Goal: Communication & Community: Ask a question

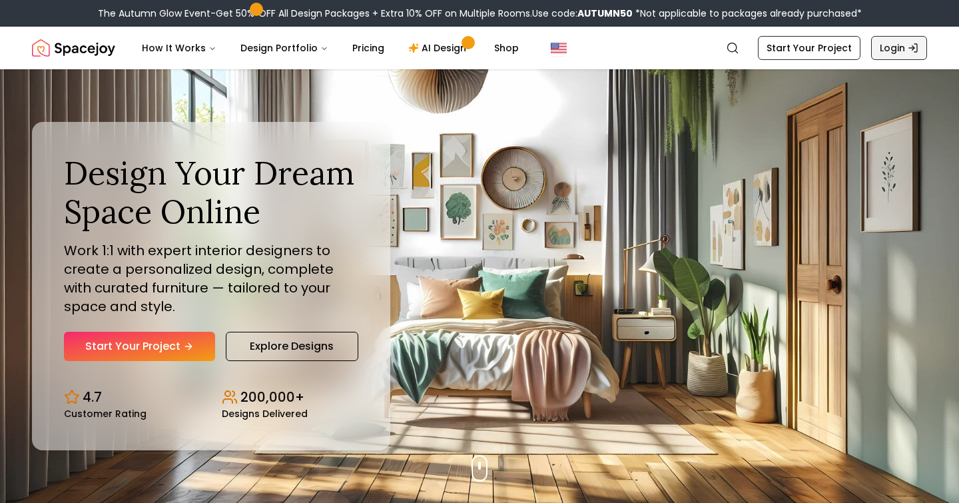
click at [895, 48] on link "Login" at bounding box center [899, 48] width 56 height 24
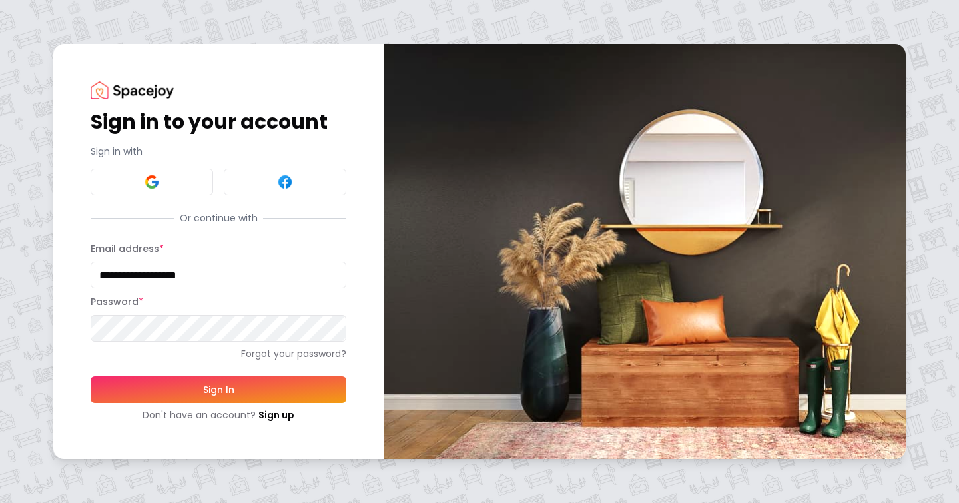
type input "**********"
click at [218, 389] on button "Sign In" at bounding box center [219, 389] width 256 height 27
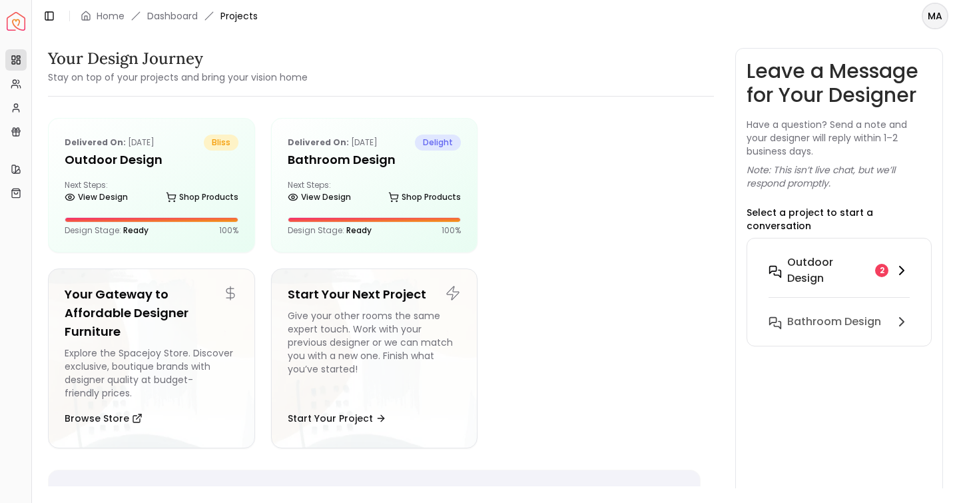
click at [845, 264] on h6 "Outdoor design" at bounding box center [828, 270] width 83 height 32
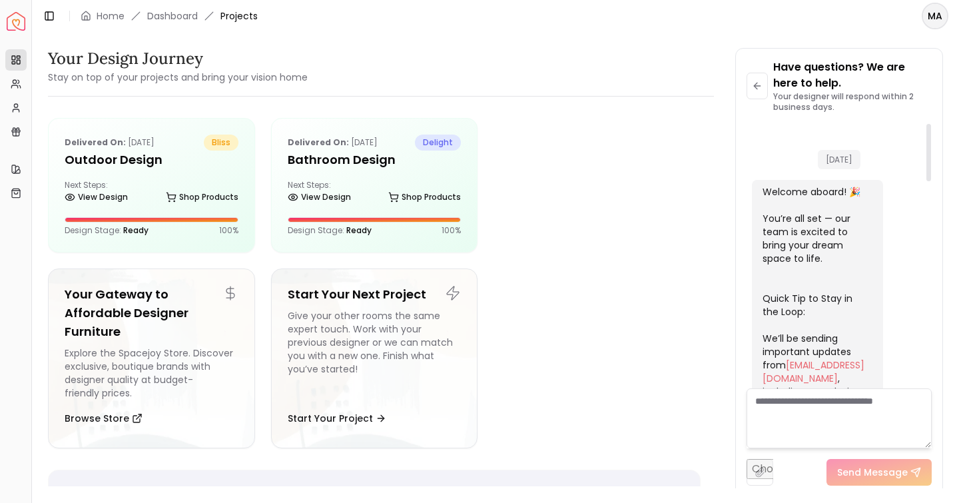
scroll to position [14, 0]
click at [166, 186] on div "Next Steps: View Design Shop Products" at bounding box center [152, 193] width 174 height 27
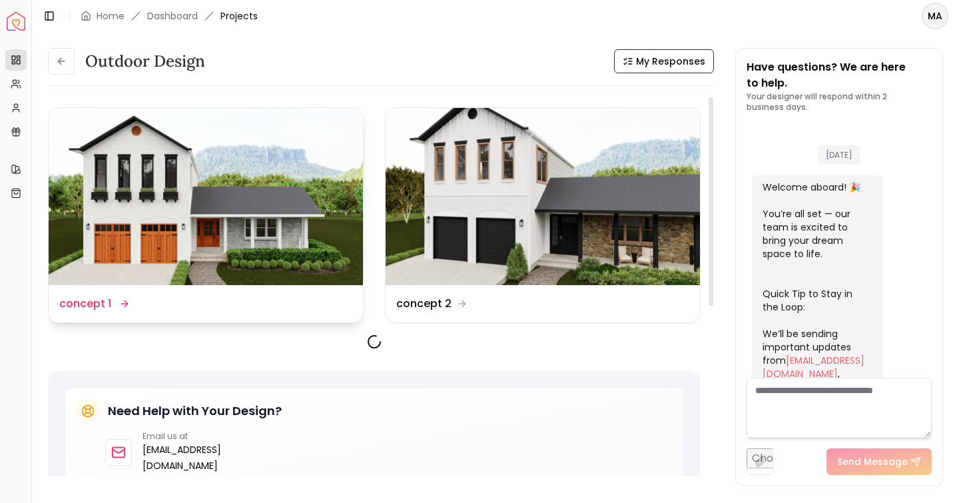
scroll to position [963, 0]
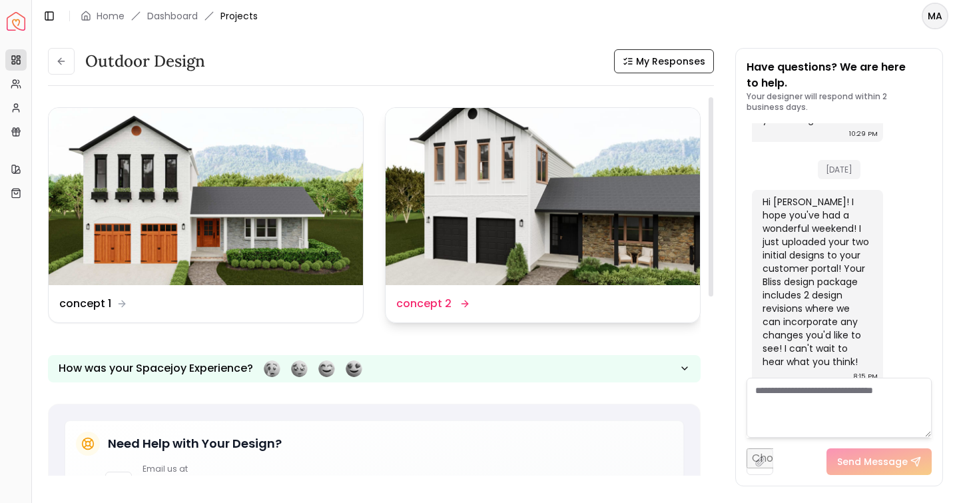
click at [468, 214] on img at bounding box center [542, 196] width 314 height 177
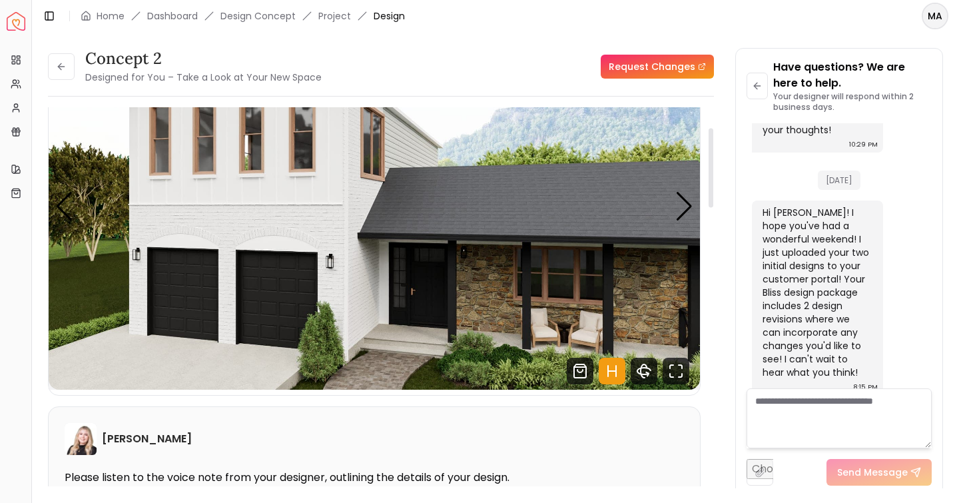
scroll to position [100, 0]
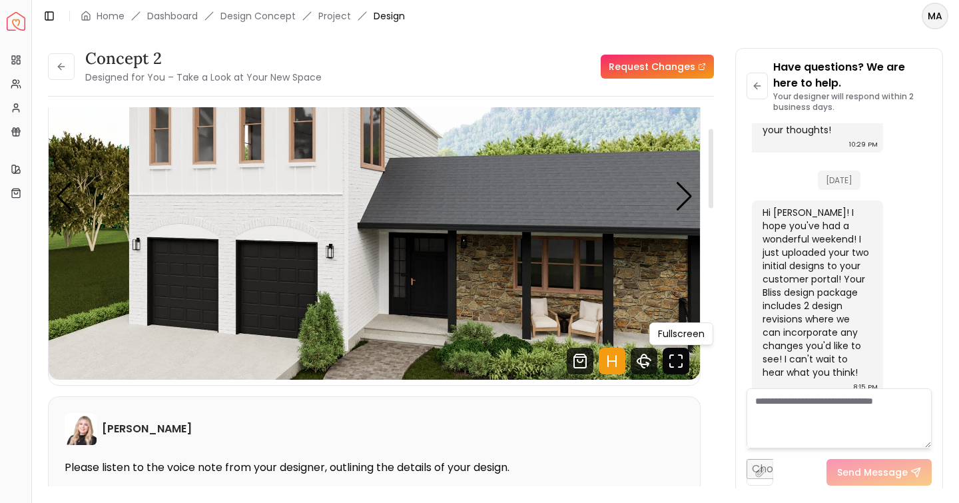
click at [676, 367] on icon "Fullscreen" at bounding box center [675, 361] width 27 height 27
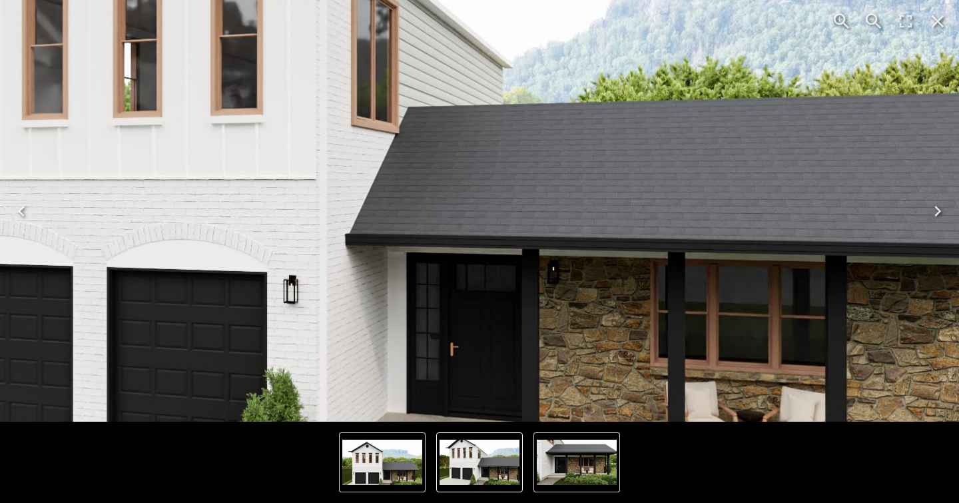
click at [559, 465] on img "2 of 3" at bounding box center [577, 461] width 80 height 45
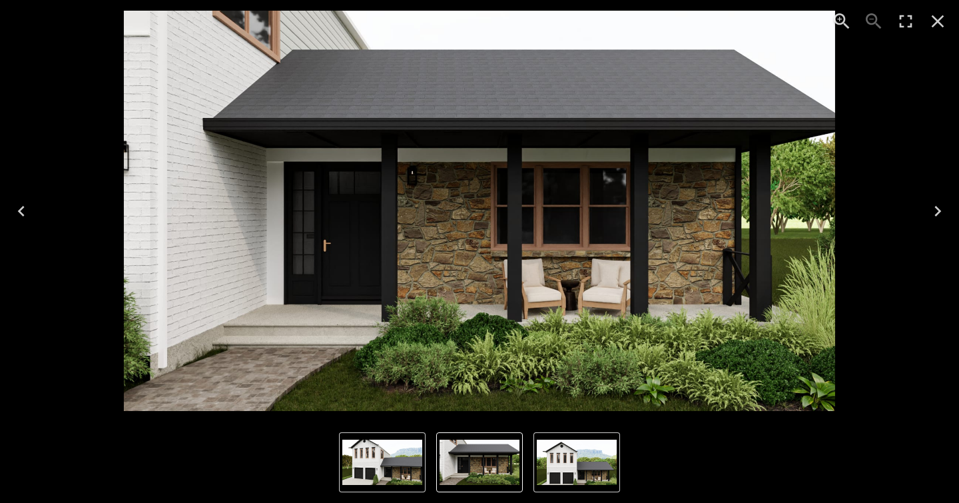
click at [572, 459] on img "3 of 3" at bounding box center [577, 461] width 80 height 45
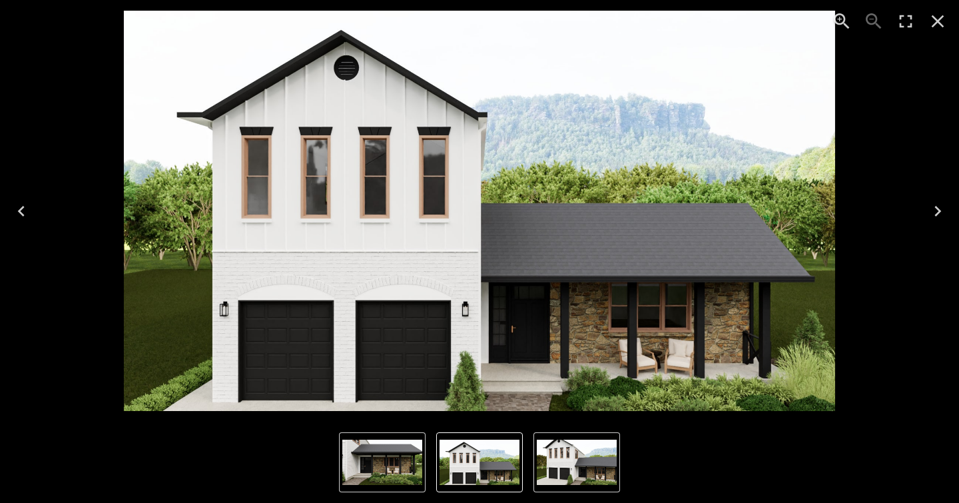
click at [508, 471] on img "3 of 3" at bounding box center [479, 461] width 80 height 45
click at [577, 465] on img "1 of 3" at bounding box center [577, 461] width 80 height 45
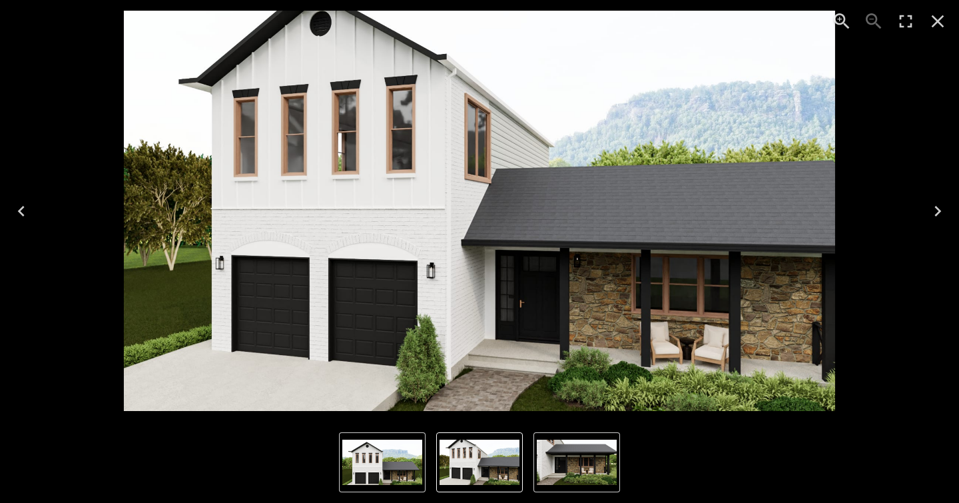
click at [403, 467] on img "3 of 3" at bounding box center [382, 461] width 80 height 45
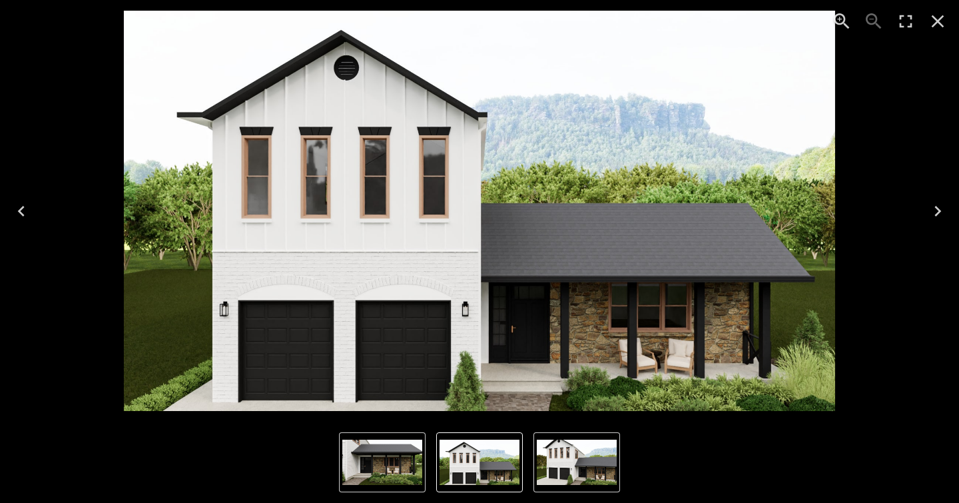
click at [572, 459] on img "1 of 3" at bounding box center [577, 461] width 80 height 45
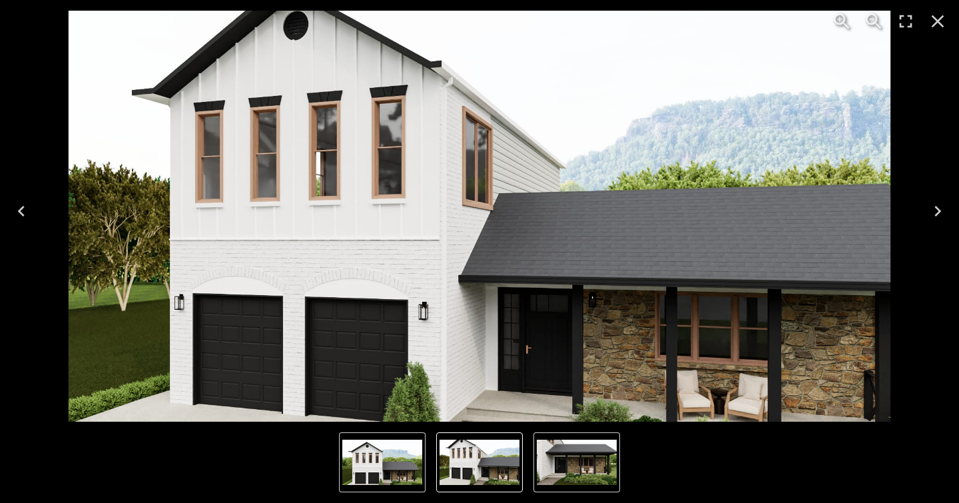
click at [468, 459] on img "1 of 3" at bounding box center [479, 461] width 80 height 45
click at [413, 465] on img "3 of 3" at bounding box center [382, 461] width 80 height 45
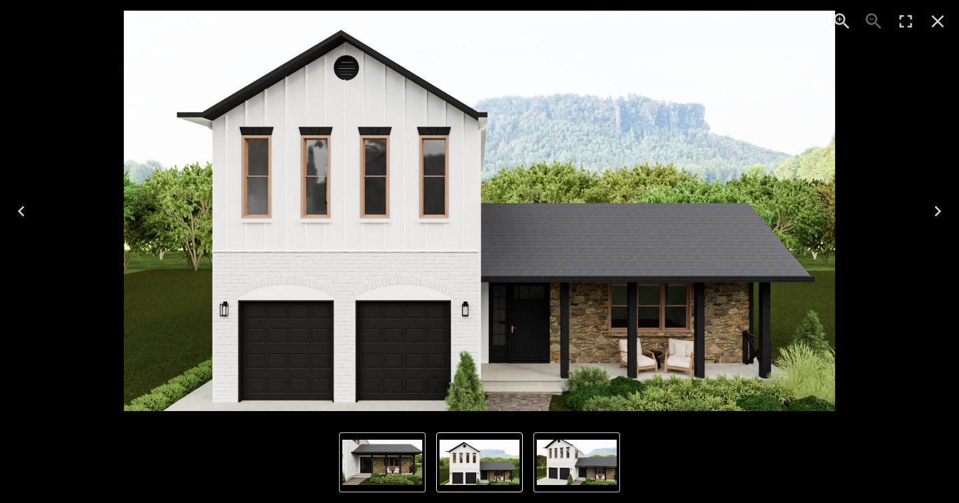
click at [479, 462] on img "3 of 3" at bounding box center [479, 461] width 80 height 45
click at [601, 453] on img "1 of 3" at bounding box center [577, 461] width 80 height 45
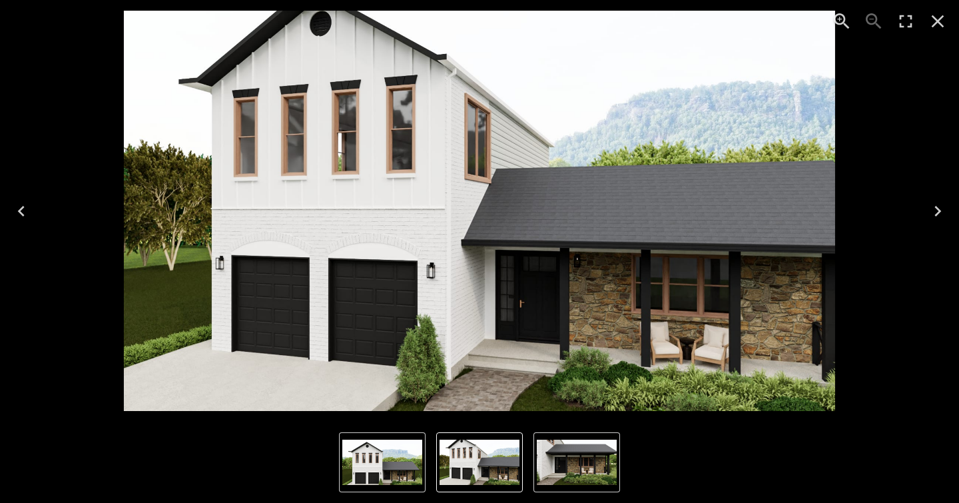
click at [943, 19] on icon "Close" at bounding box center [937, 21] width 21 height 21
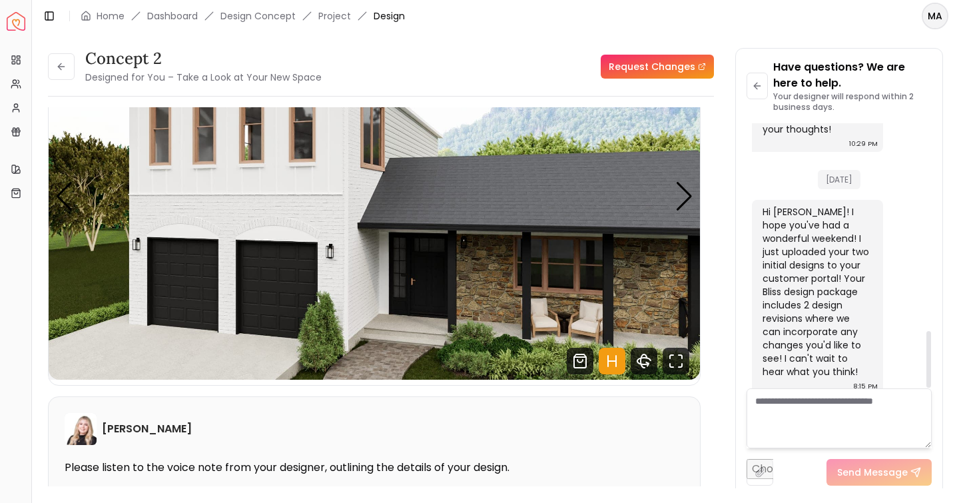
scroll to position [971, 0]
click at [812, 405] on textarea at bounding box center [838, 418] width 185 height 60
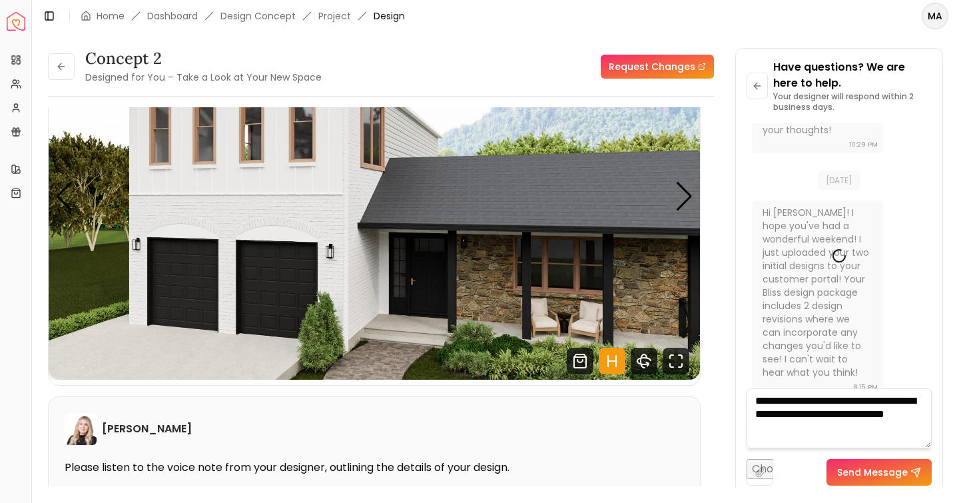
type textarea "**********"
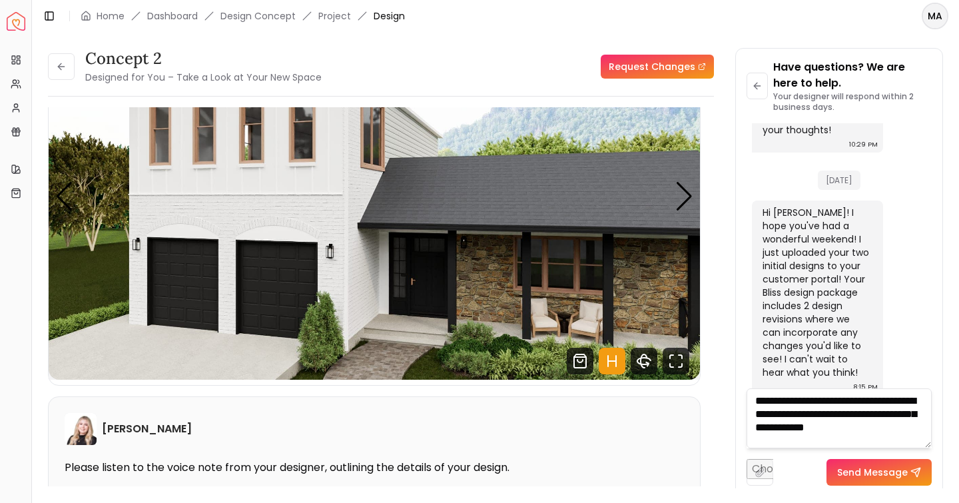
scroll to position [1, 0]
click at [814, 444] on textarea "**********" at bounding box center [838, 418] width 185 height 60
click at [875, 440] on textarea "**********" at bounding box center [838, 418] width 185 height 60
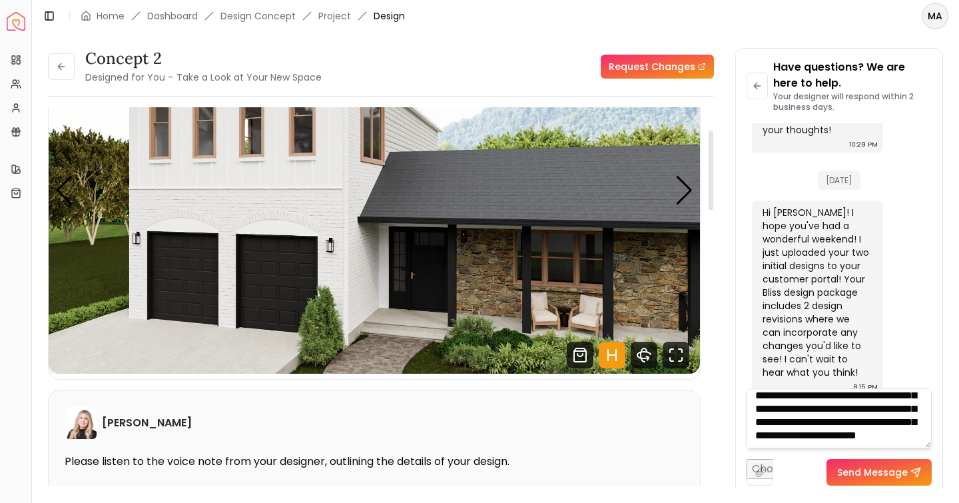
scroll to position [105, 0]
click at [673, 360] on icon "Fullscreen" at bounding box center [675, 355] width 27 height 27
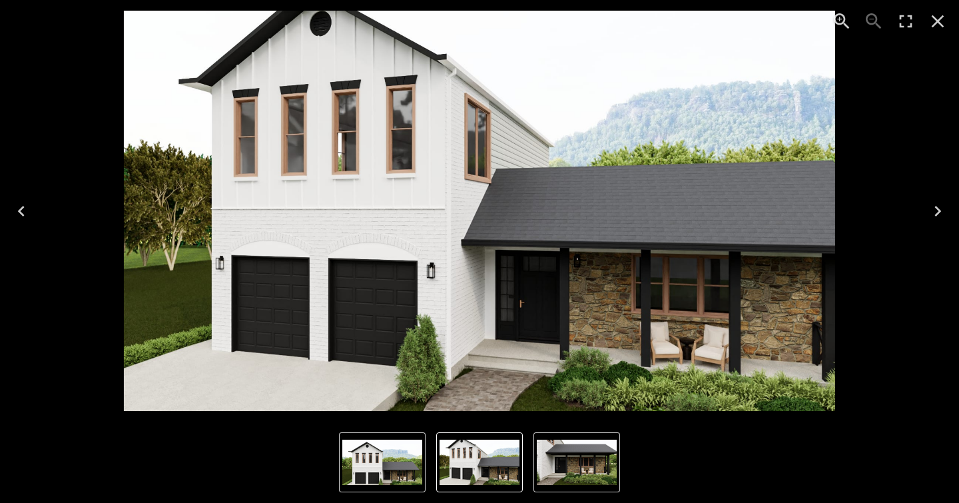
click at [938, 17] on icon "Close" at bounding box center [937, 21] width 21 height 21
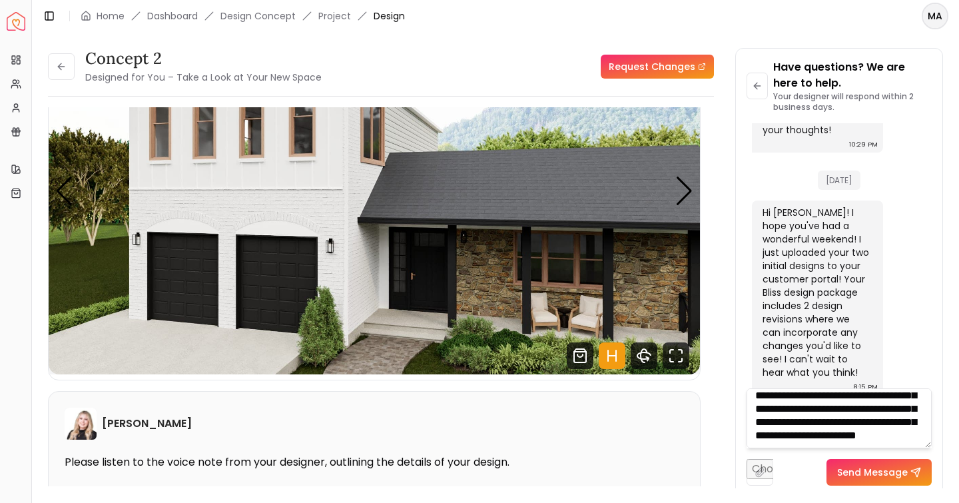
click at [840, 441] on textarea "**********" at bounding box center [838, 418] width 185 height 60
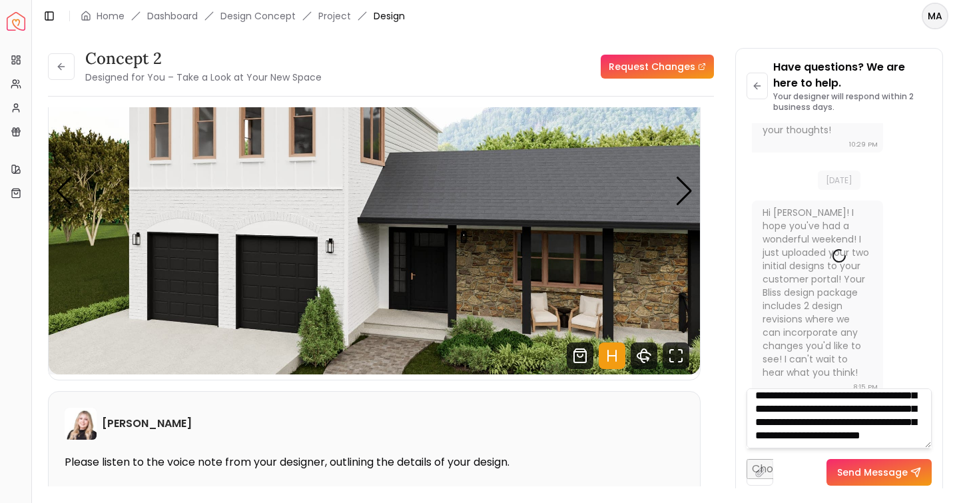
type textarea "**********"
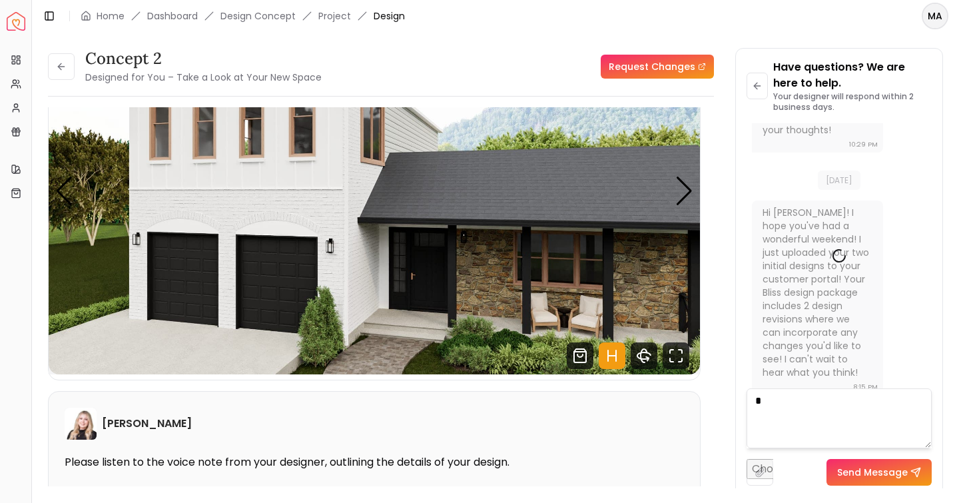
scroll to position [0, 0]
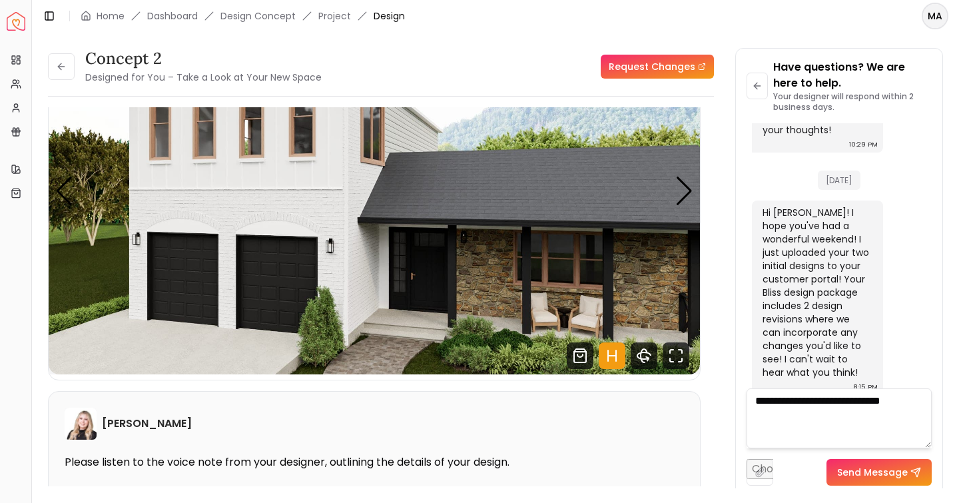
click at [759, 403] on textarea "**********" at bounding box center [838, 418] width 185 height 60
click at [818, 403] on textarea "**********" at bounding box center [838, 418] width 185 height 60
click at [868, 405] on textarea "**********" at bounding box center [838, 418] width 185 height 60
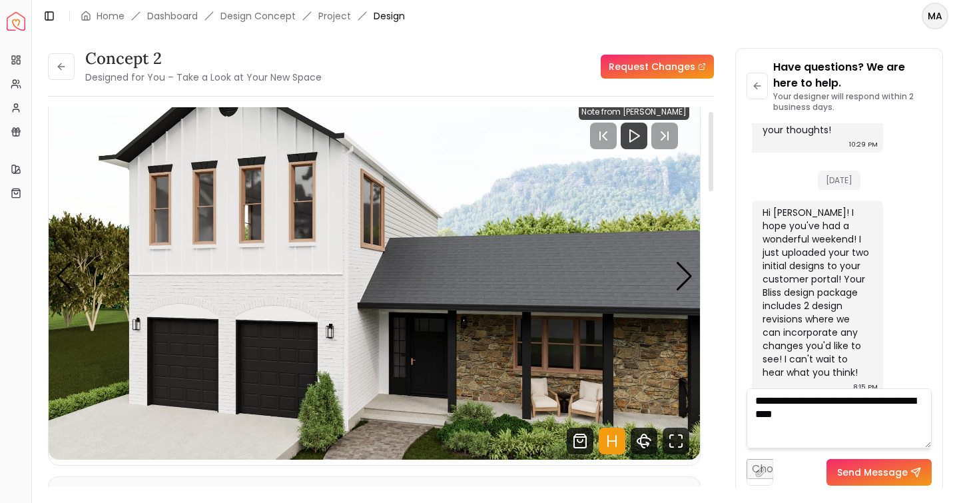
scroll to position [21, 0]
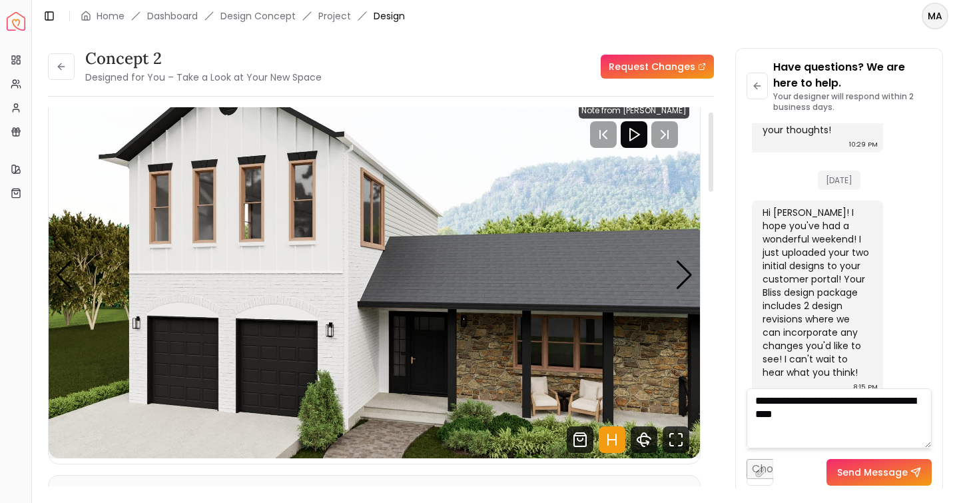
type textarea "**********"
click at [630, 134] on polygon "Play" at bounding box center [634, 134] width 9 height 12
click at [641, 136] on rect "Pause" at bounding box center [642, 134] width 3 height 11
click at [856, 471] on button "Send Message" at bounding box center [878, 472] width 105 height 27
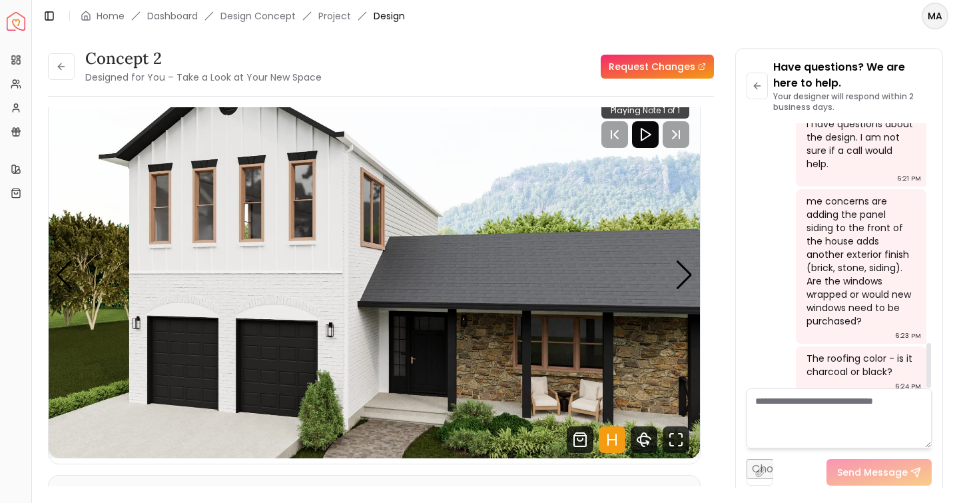
scroll to position [1301, 0]
click at [58, 71] on icon at bounding box center [61, 66] width 11 height 11
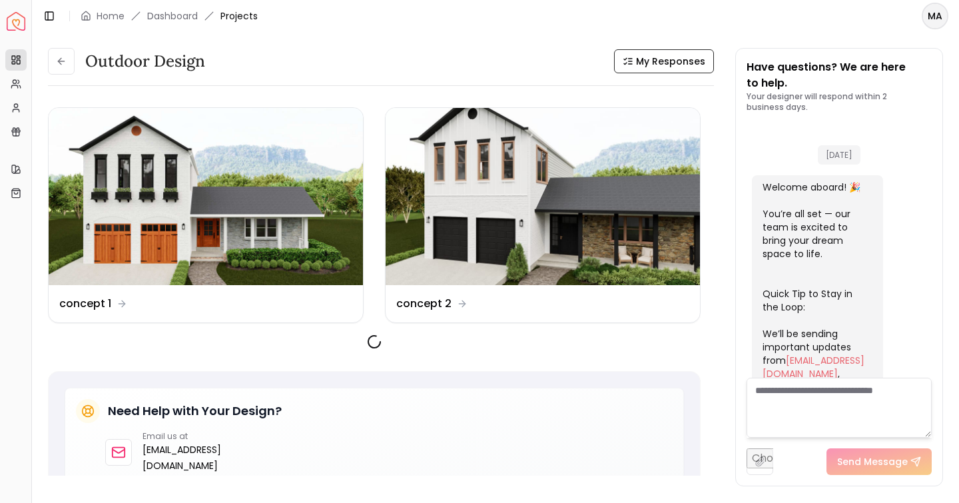
scroll to position [1293, 0]
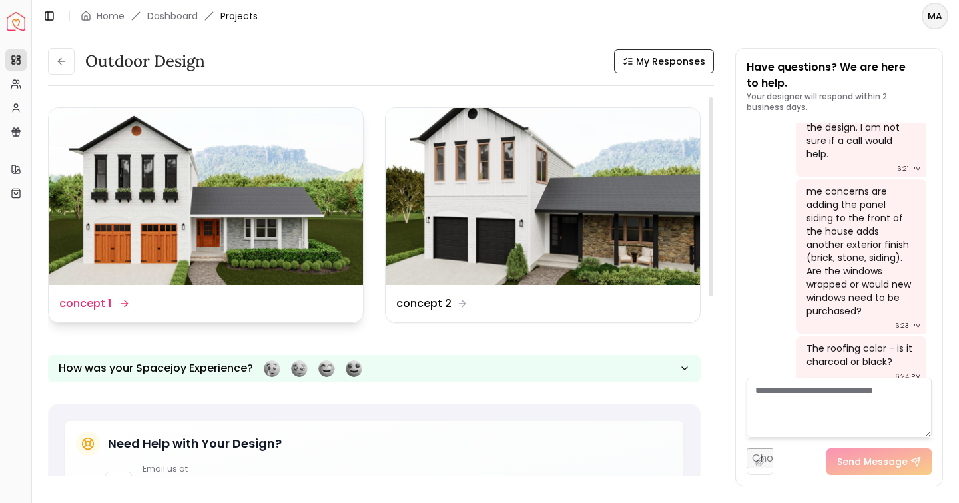
click at [230, 218] on img at bounding box center [206, 196] width 314 height 177
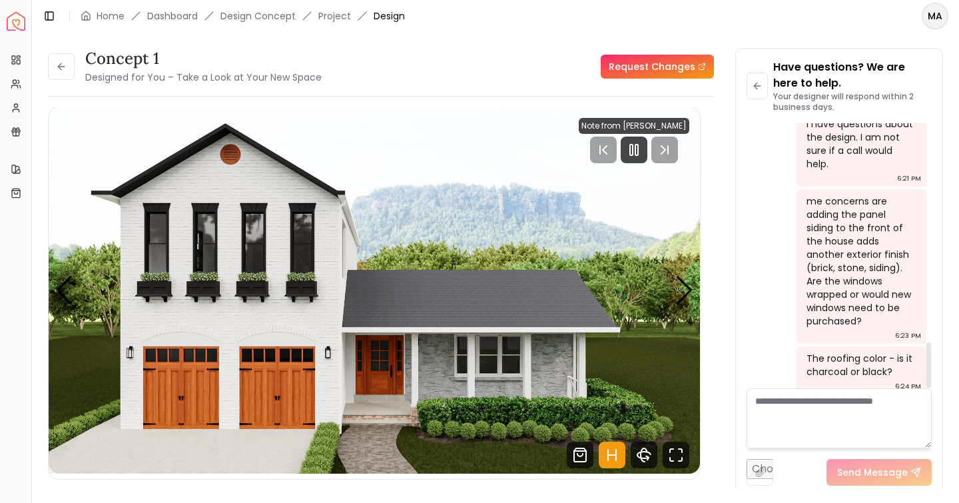
scroll to position [1282, 0]
click at [825, 409] on textarea at bounding box center [838, 418] width 185 height 60
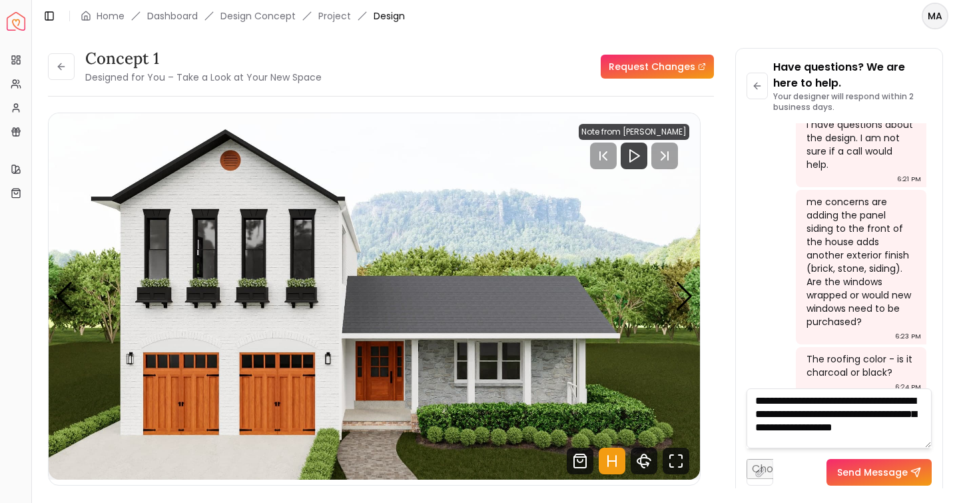
scroll to position [5, 0]
type textarea "**********"
click at [875, 471] on button "Send Message" at bounding box center [878, 472] width 105 height 27
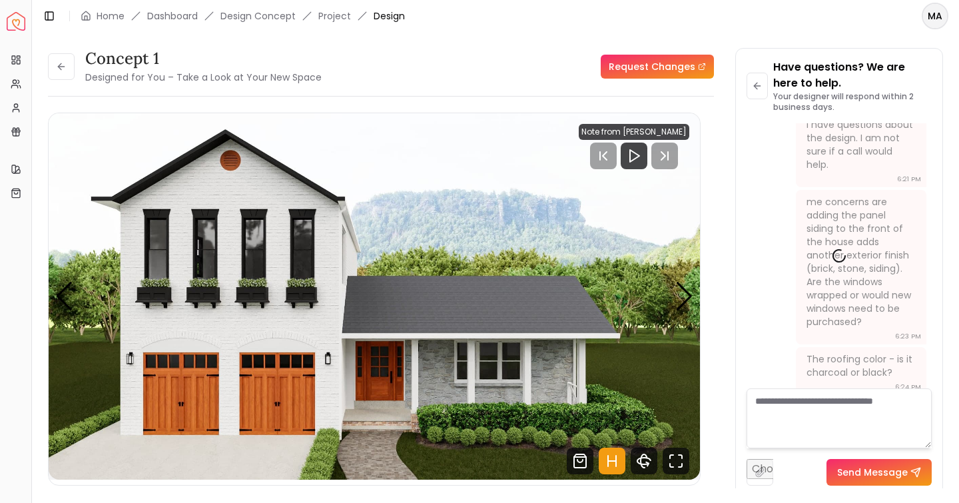
scroll to position [0, 0]
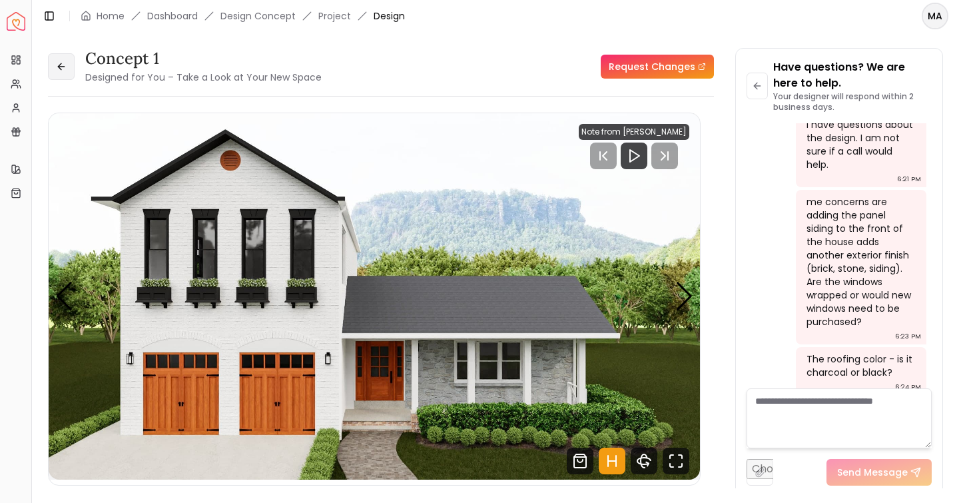
click at [69, 69] on button at bounding box center [61, 66] width 27 height 27
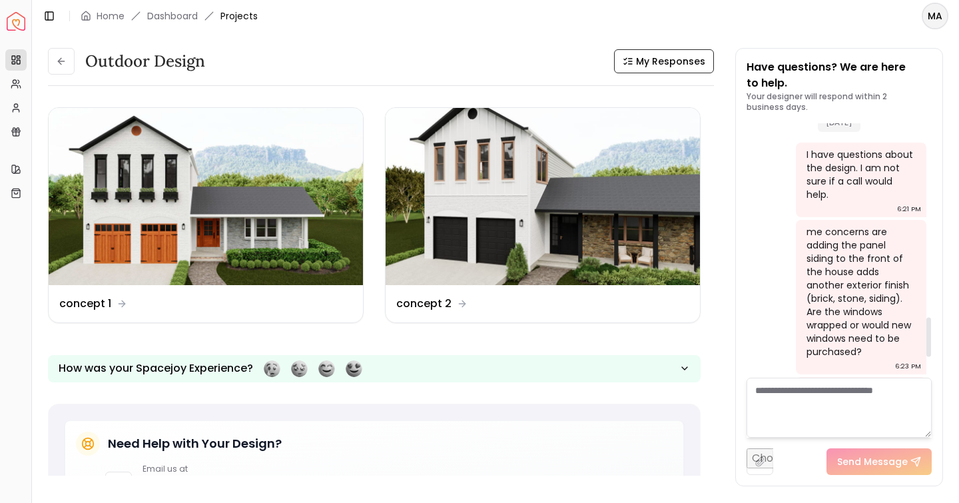
scroll to position [1251, 0]
click at [867, 235] on div "me concerns are adding the panel siding to the front of the house adds another …" at bounding box center [859, 292] width 107 height 133
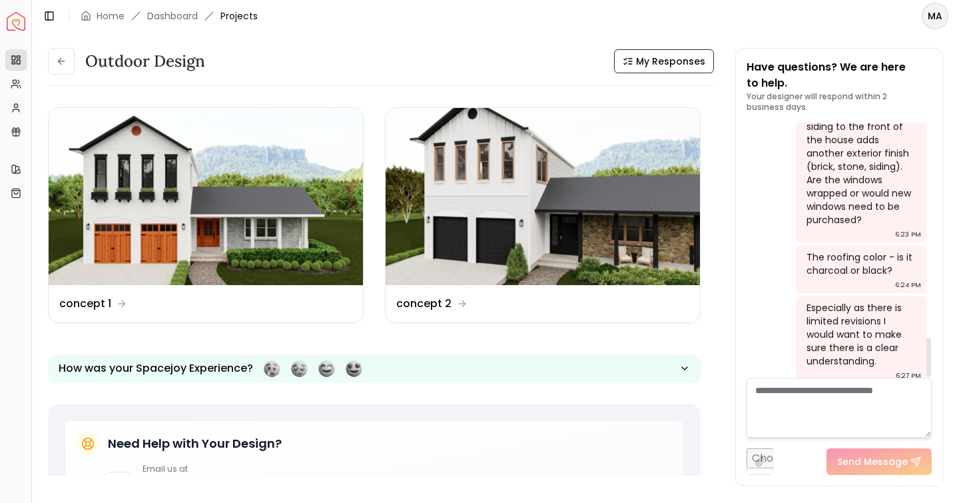
scroll to position [1383, 0]
click at [894, 302] on div "Especially as there is limited revisions I would want to make sure there is a c…" at bounding box center [859, 335] width 107 height 67
click at [887, 331] on div "Especially as there is limited revisions I would want to make sure there is a c…" at bounding box center [859, 335] width 107 height 67
click at [887, 322] on div "Especially as there is limited revisions I would want to make sure there is a c…" at bounding box center [859, 335] width 107 height 67
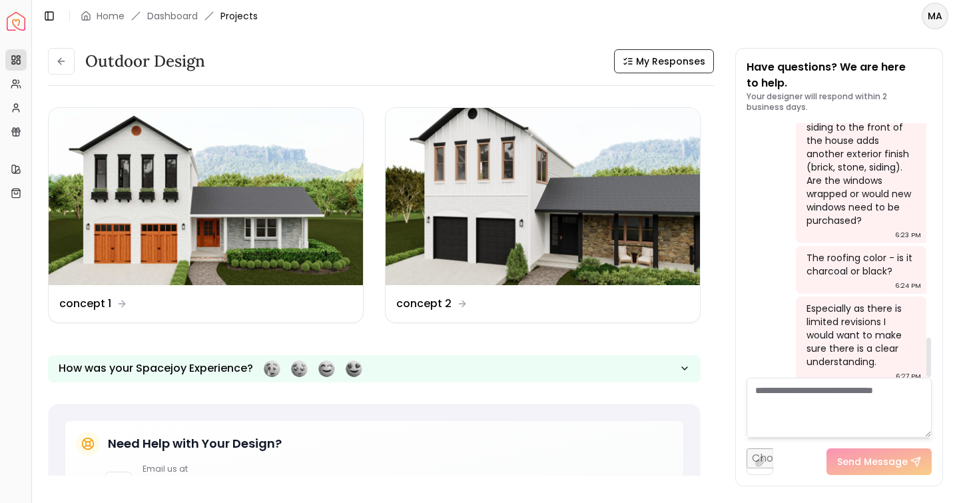
scroll to position [0, 0]
click at [832, 411] on textarea at bounding box center [838, 407] width 185 height 60
type textarea "*"
